Goal: Communication & Community: Answer question/provide support

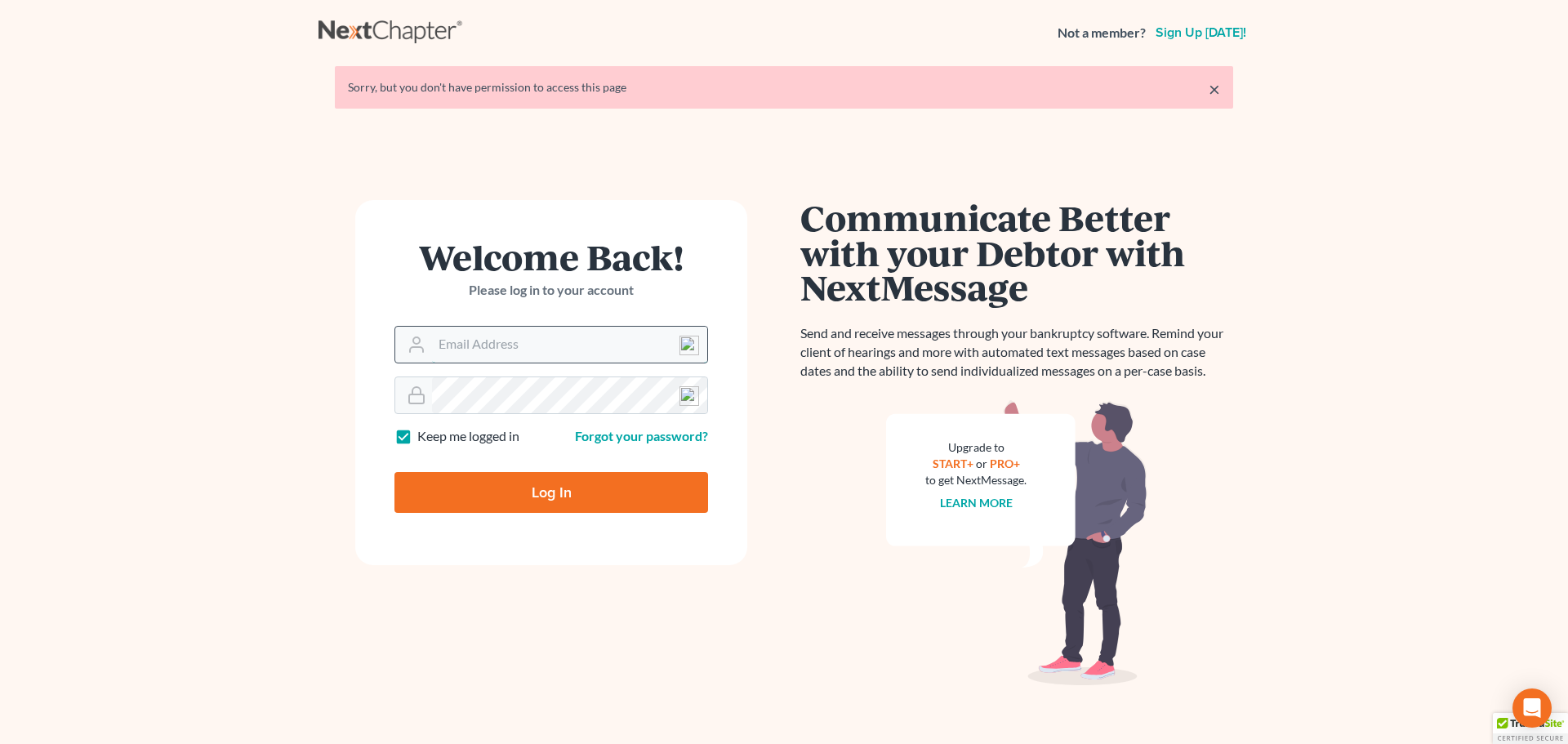
drag, startPoint x: 0, startPoint y: 0, endPoint x: 486, endPoint y: 342, distance: 594.3
click at [486, 342] on input "Email Address" at bounding box center [570, 344] width 275 height 36
type input "[EMAIL_ADDRESS][DOMAIN_NAME]"
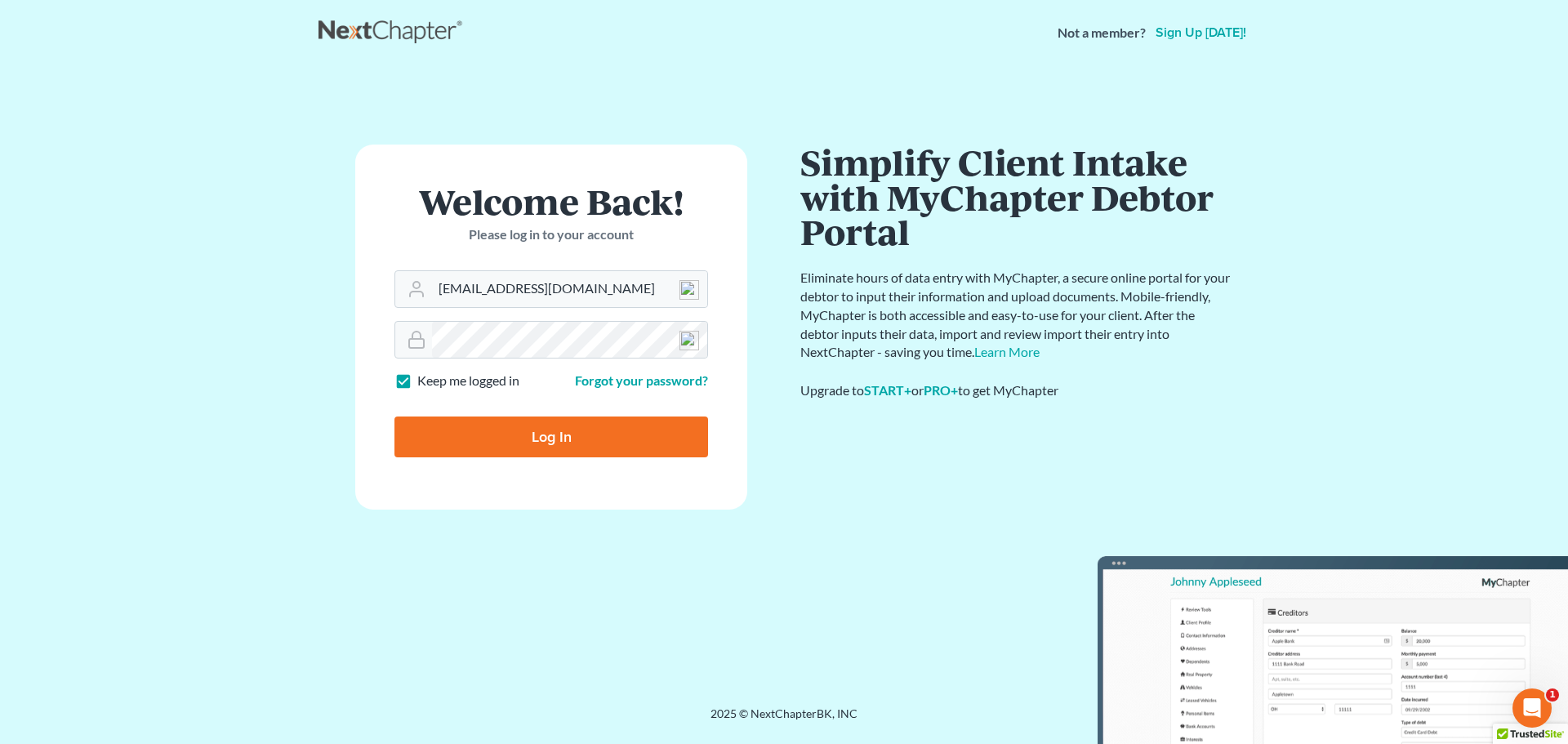
click at [620, 443] on input "Log In" at bounding box center [551, 436] width 314 height 41
type input "Thinking..."
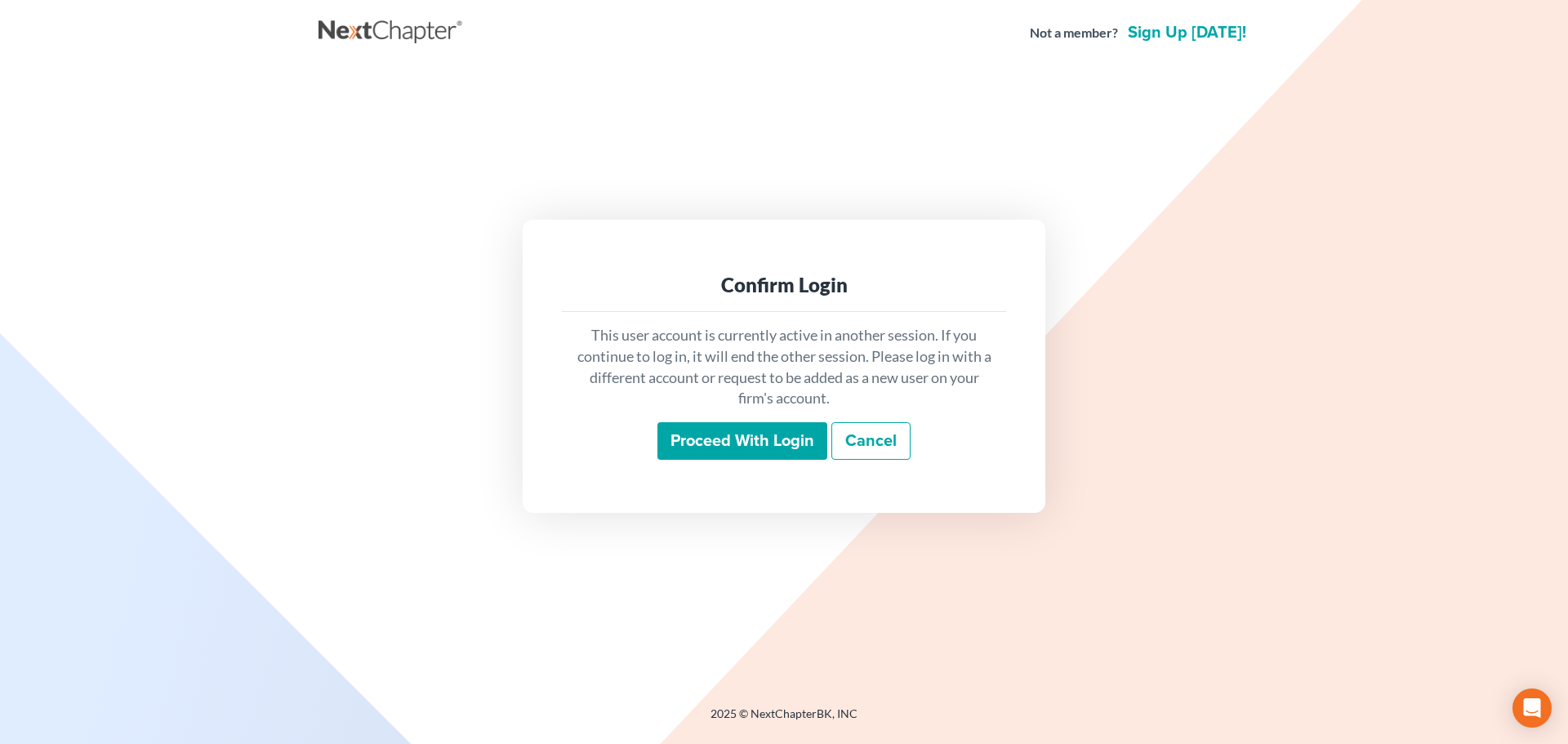
click at [668, 450] on input "Proceed with login" at bounding box center [742, 441] width 170 height 37
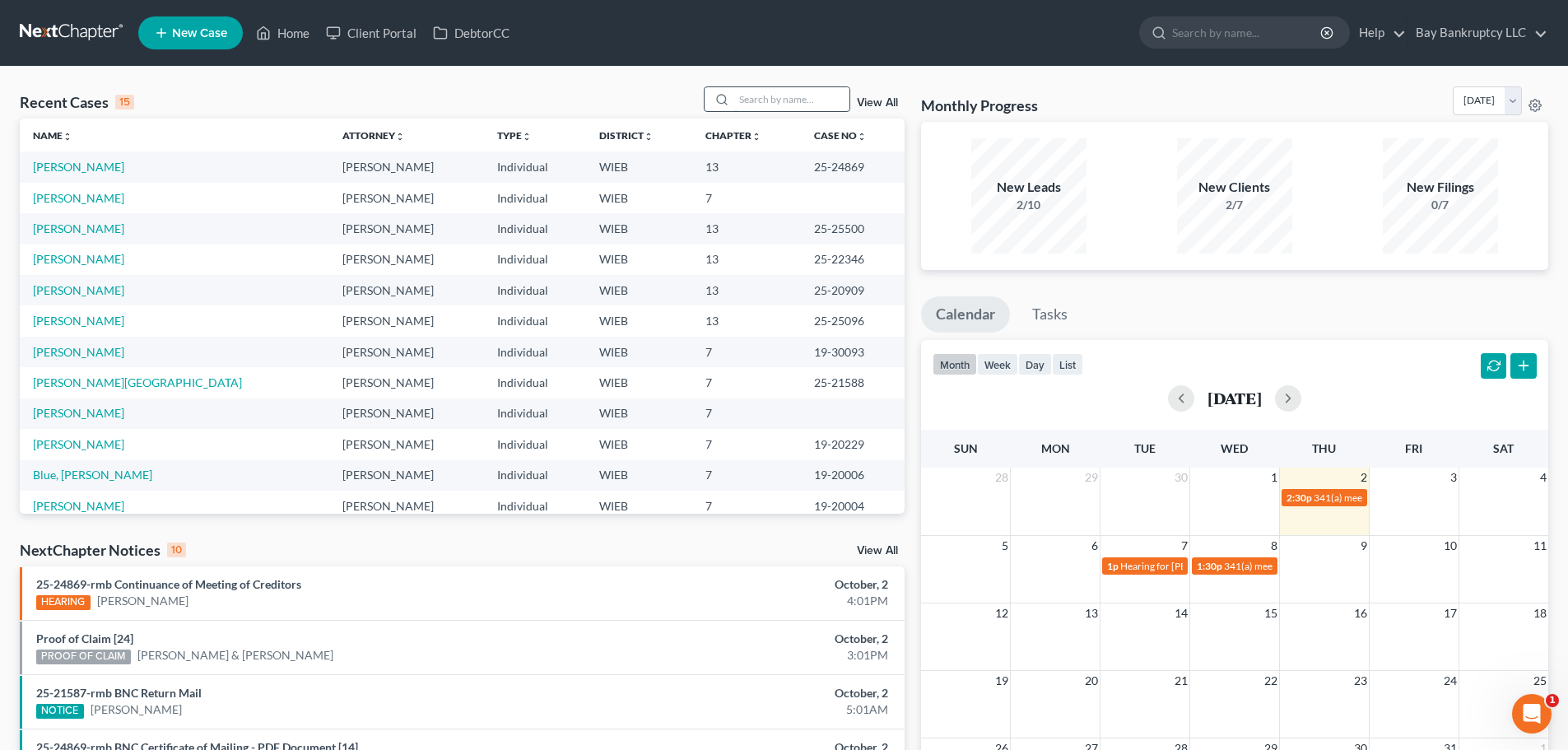
click at [773, 105] on input "search" at bounding box center [791, 98] width 115 height 24
type input "yvette"
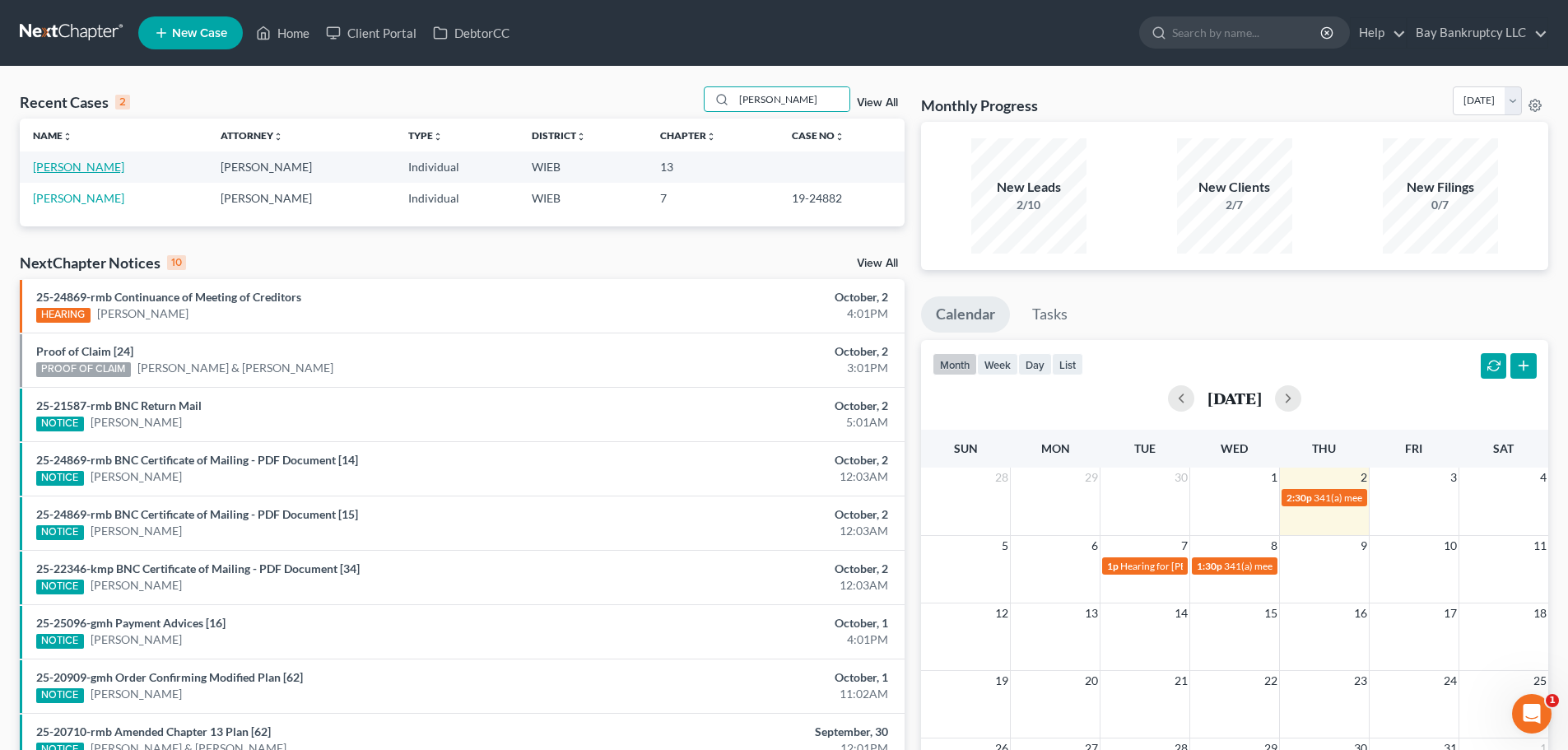
click at [70, 165] on link "Gibbs, Yvette" at bounding box center [78, 167] width 91 height 14
select select "3"
select select "4"
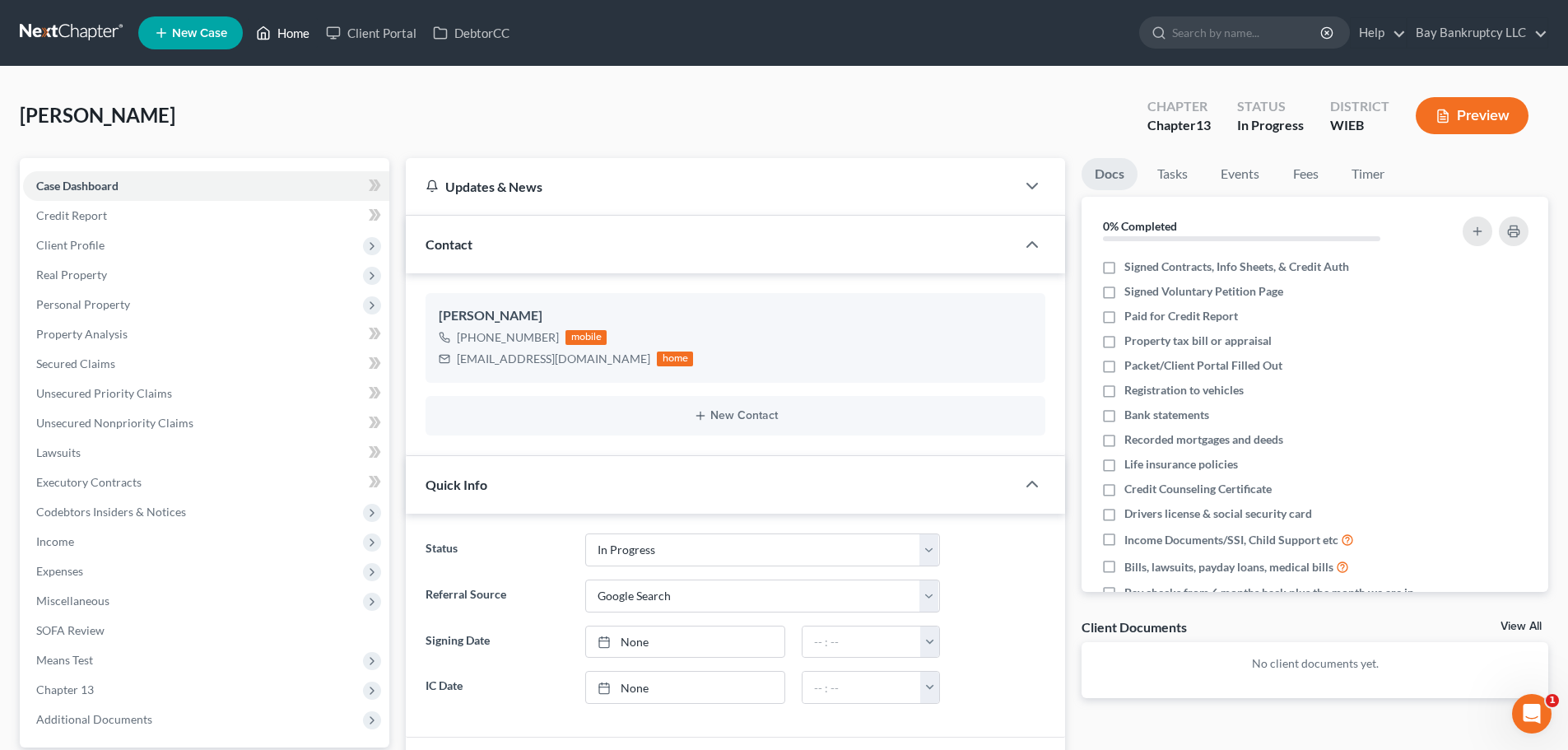
click at [302, 32] on link "Home" at bounding box center [283, 33] width 70 height 30
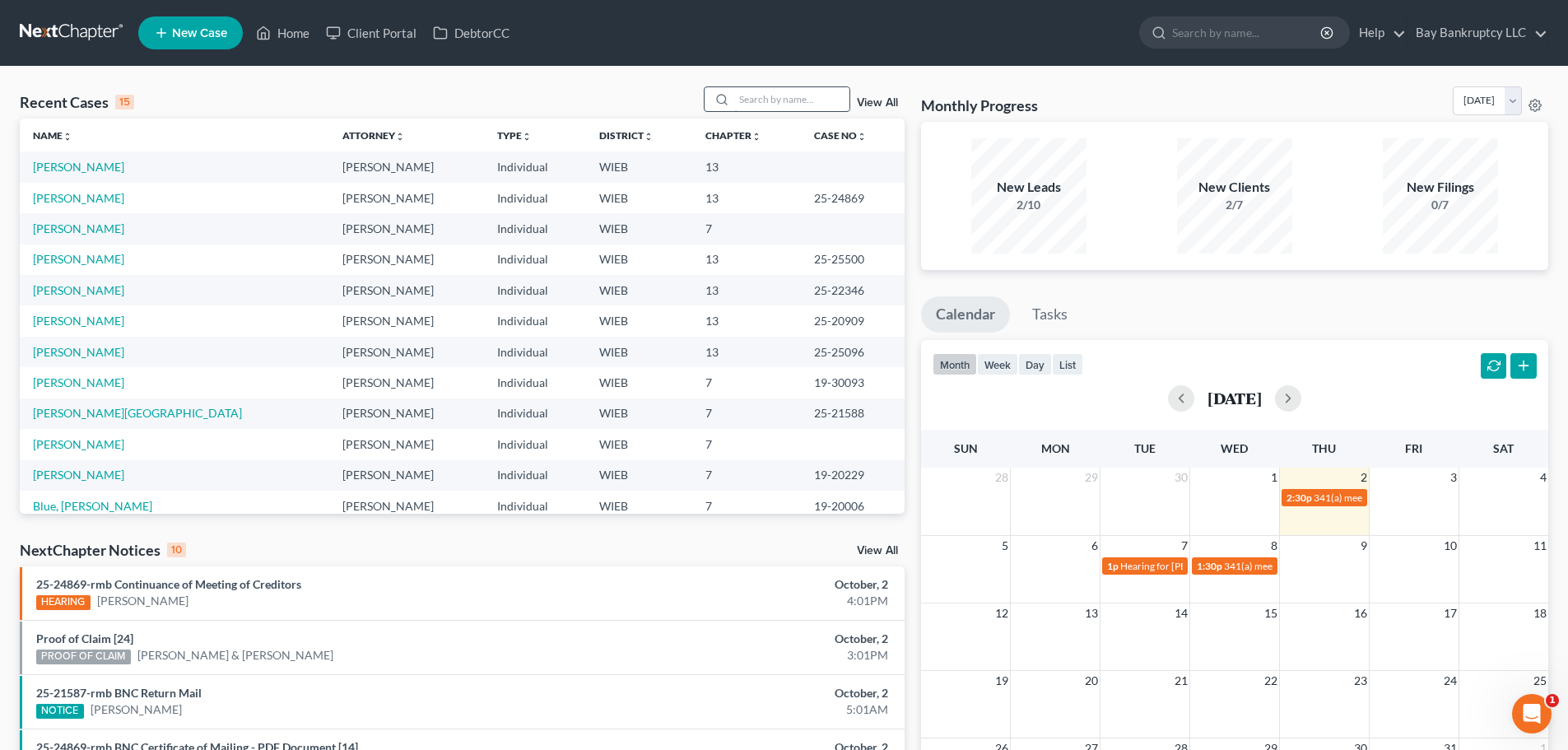
click at [754, 100] on input "search" at bounding box center [791, 98] width 115 height 24
type input "samantha"
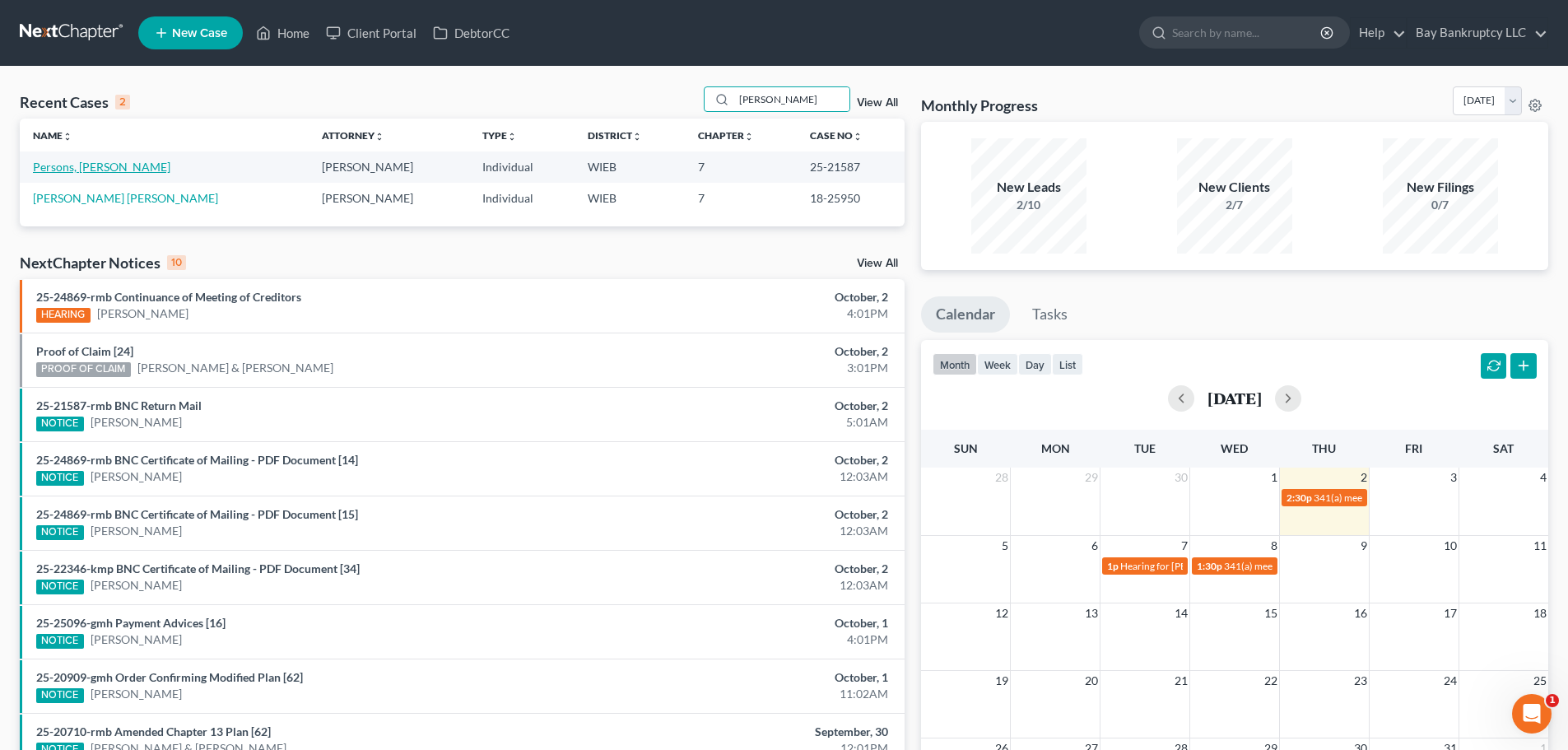
click at [102, 167] on link "Persons, Samantha" at bounding box center [101, 167] width 138 height 14
select select "2"
select select "1"
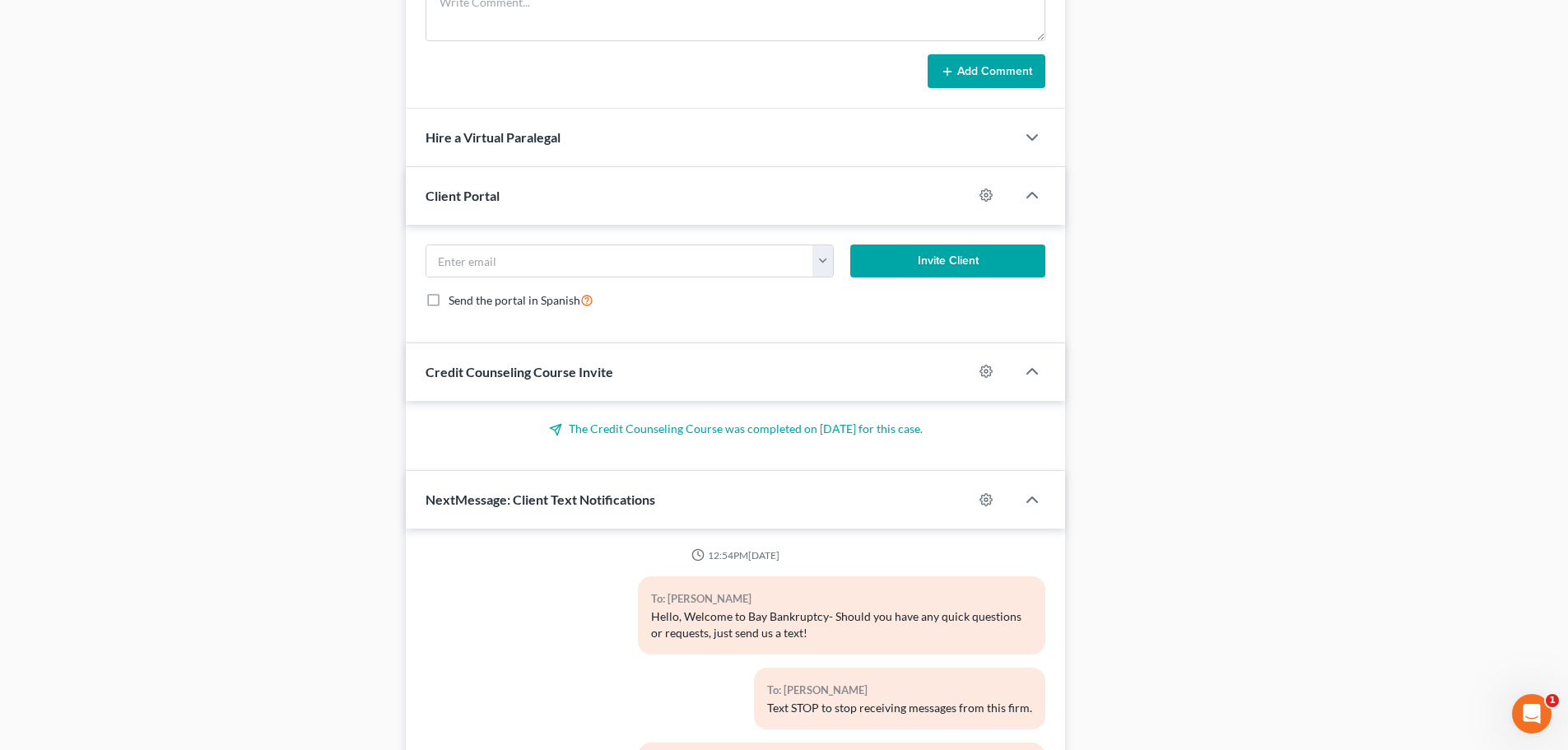
scroll to position [18840, 0]
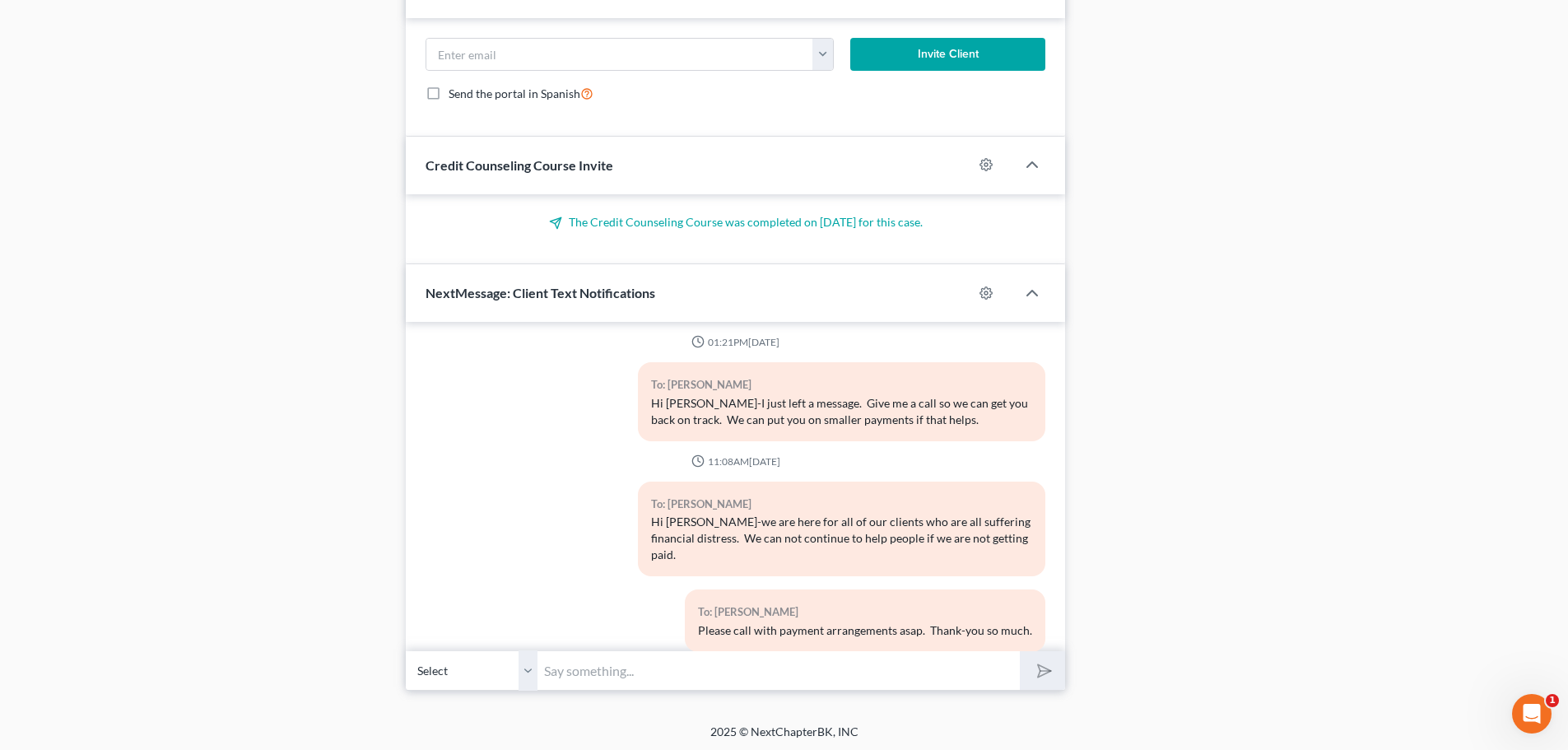
click at [622, 674] on input "text" at bounding box center [778, 671] width 482 height 40
click at [888, 672] on input "I received notice of closed bank acct or card not working." at bounding box center [778, 671] width 482 height 40
click at [1004, 674] on input "I received notice of closed bank acct or card not working. Your contract was si…" at bounding box center [778, 671] width 482 height 40
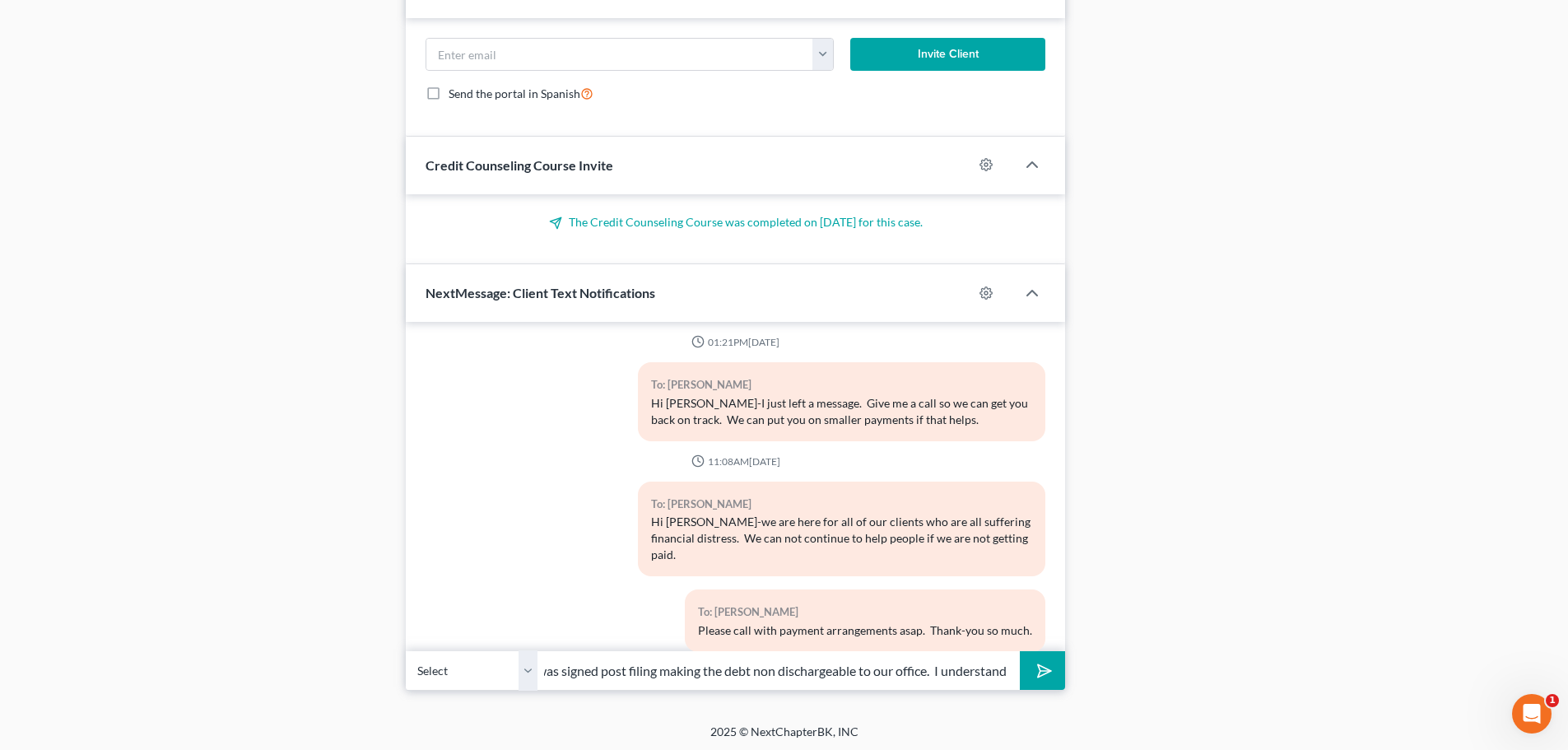
type input "I received notice of closed bank acct or card not working. Your contract was si…"
click at [1051, 660] on button "submit" at bounding box center [1042, 670] width 46 height 39
click at [708, 675] on input "text" at bounding box center [778, 671] width 482 height 40
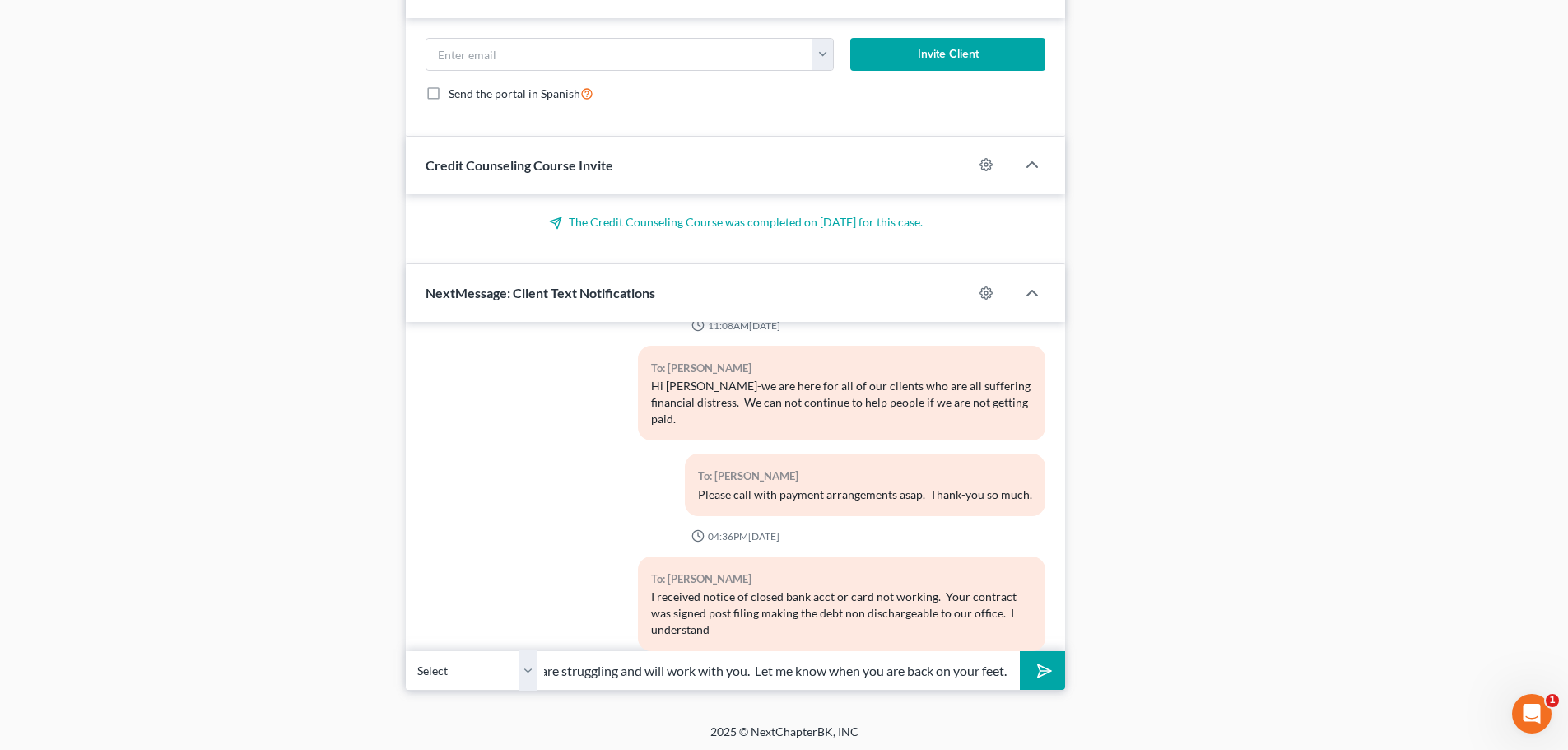
scroll to position [0, 46]
type input "if you are struggling and will work with you. Let me know when you are back on …"
click at [1046, 668] on polygon "submit" at bounding box center [1041, 671] width 19 height 19
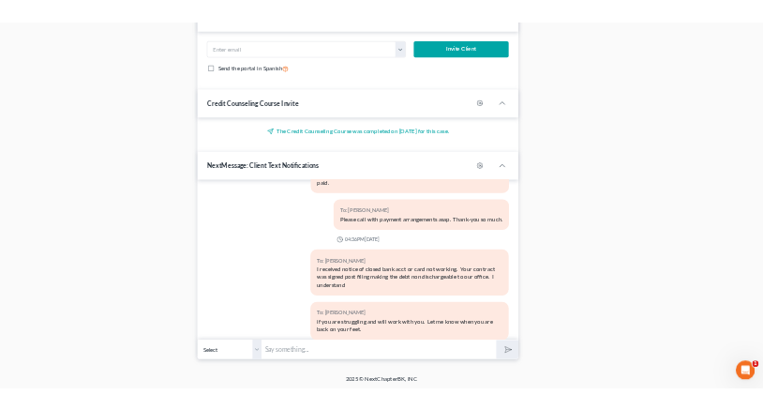
scroll to position [21880, 0]
